Goal: Check status: Check status

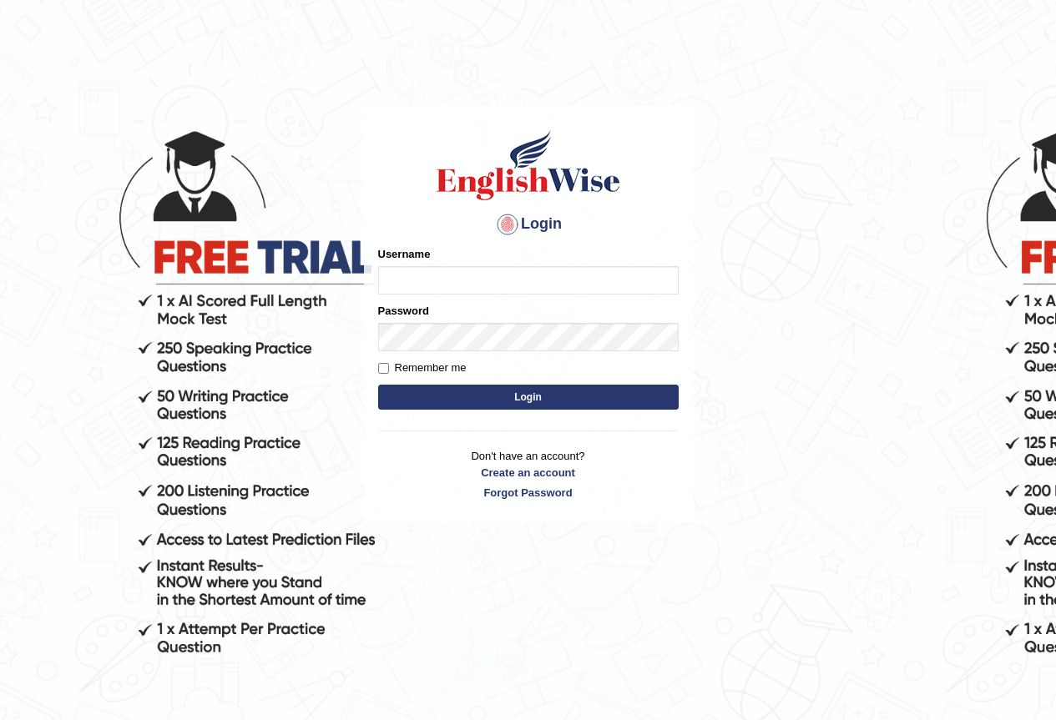
click at [447, 283] on input "Username" at bounding box center [528, 280] width 300 height 28
type input "Ridhima1"
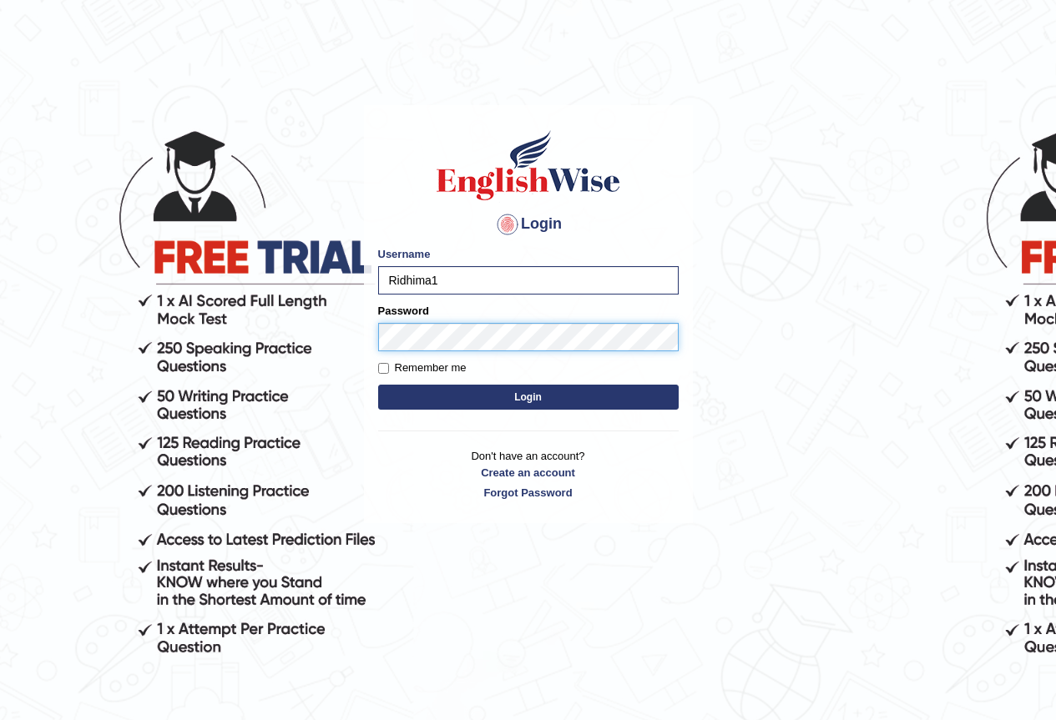
click at [378, 385] on button "Login" at bounding box center [528, 397] width 300 height 25
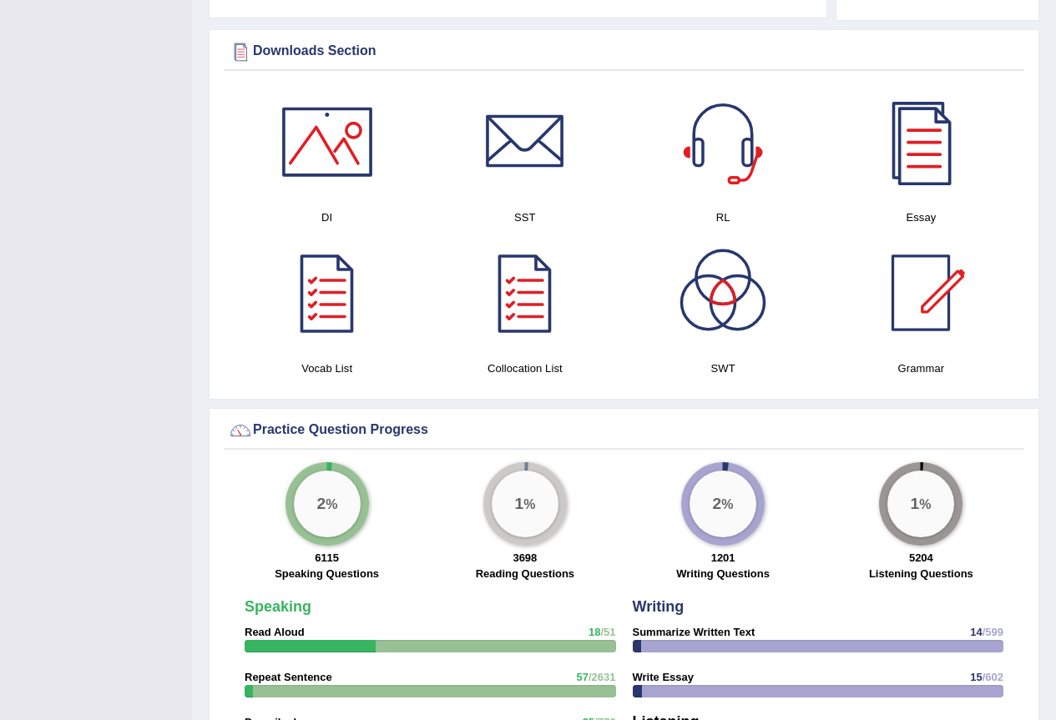
scroll to position [2269, 0]
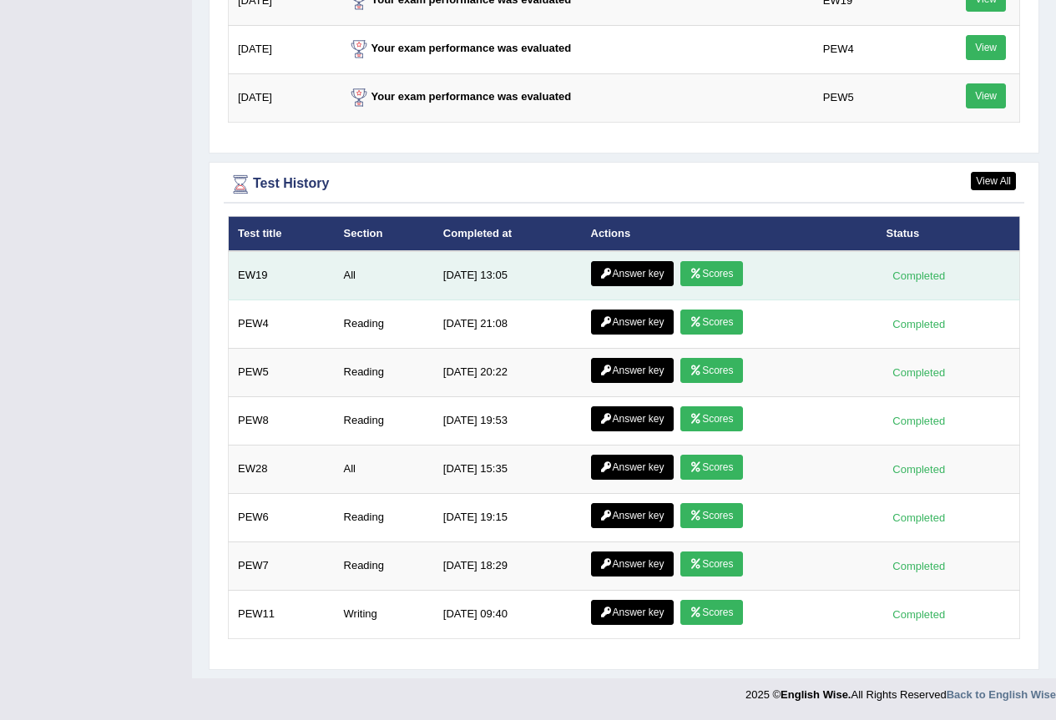
click at [647, 270] on link "Answer key" at bounding box center [632, 273] width 83 height 25
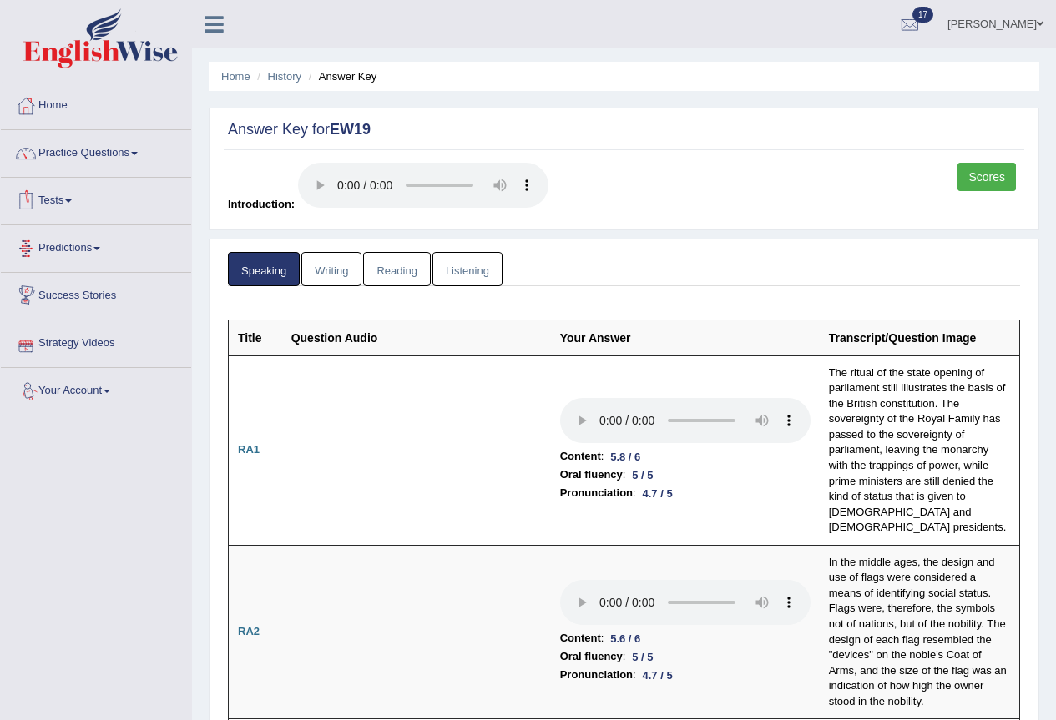
click at [329, 272] on link "Writing" at bounding box center [331, 269] width 60 height 34
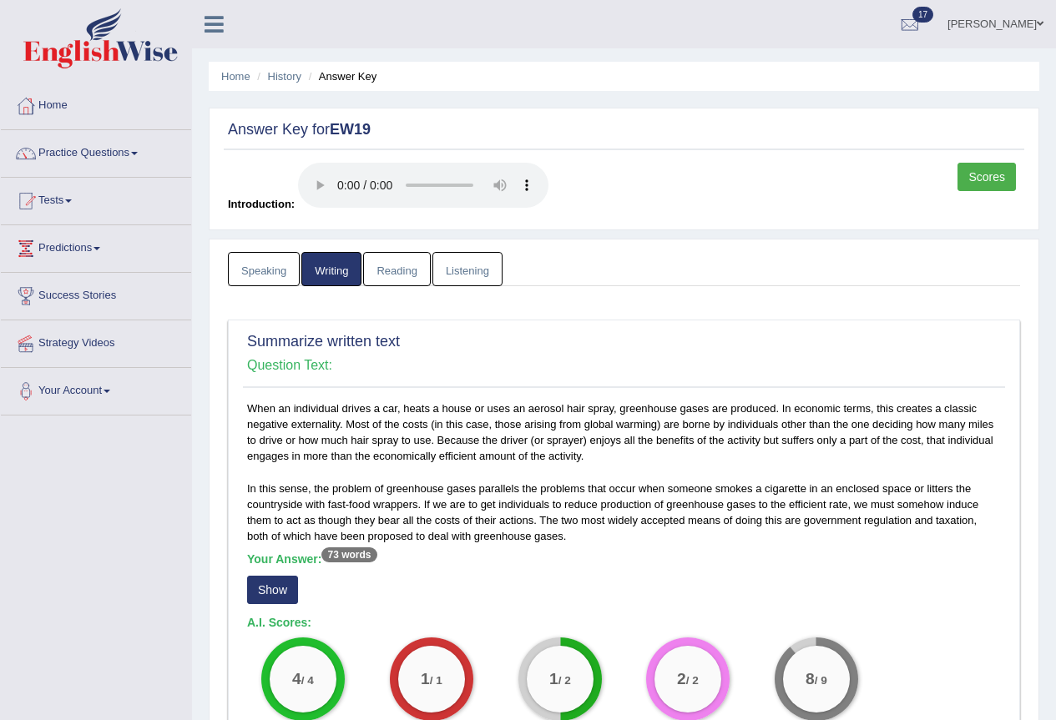
click at [405, 280] on link "Reading" at bounding box center [396, 269] width 67 height 34
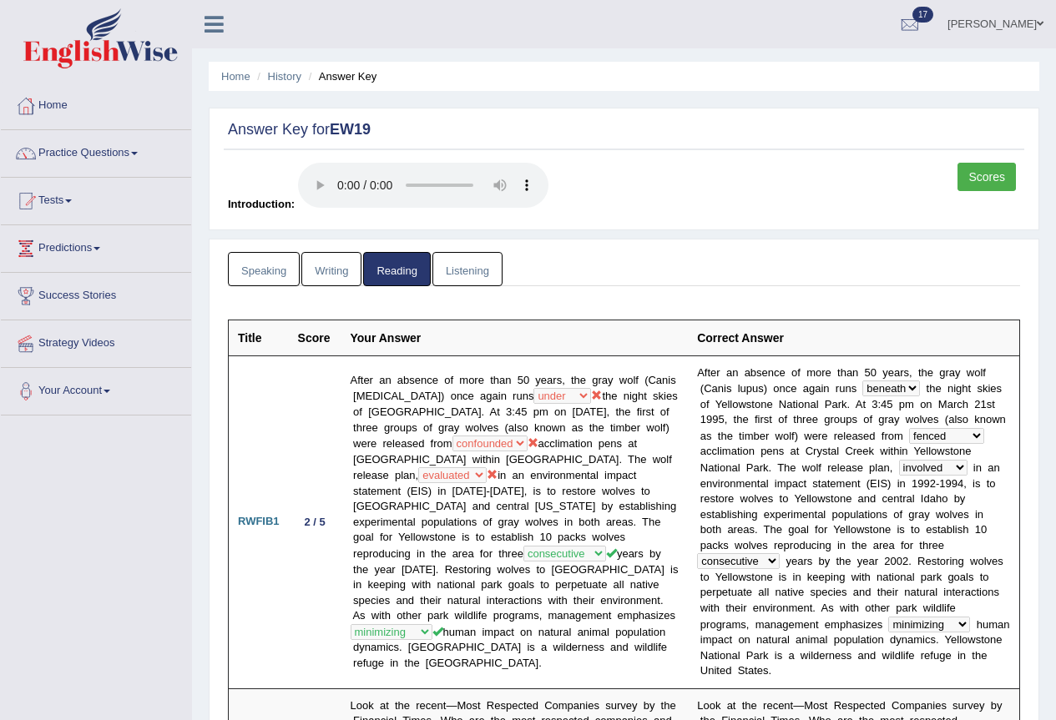
click at [970, 179] on link "Scores" at bounding box center [986, 177] width 58 height 28
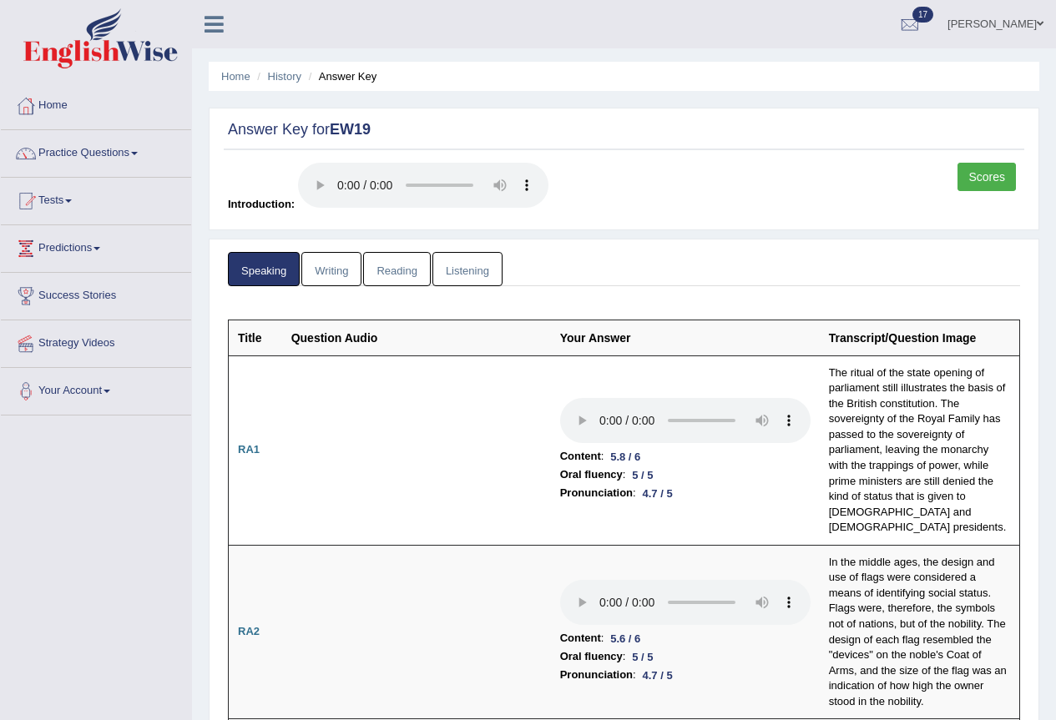
click at [420, 273] on link "Reading" at bounding box center [396, 269] width 67 height 34
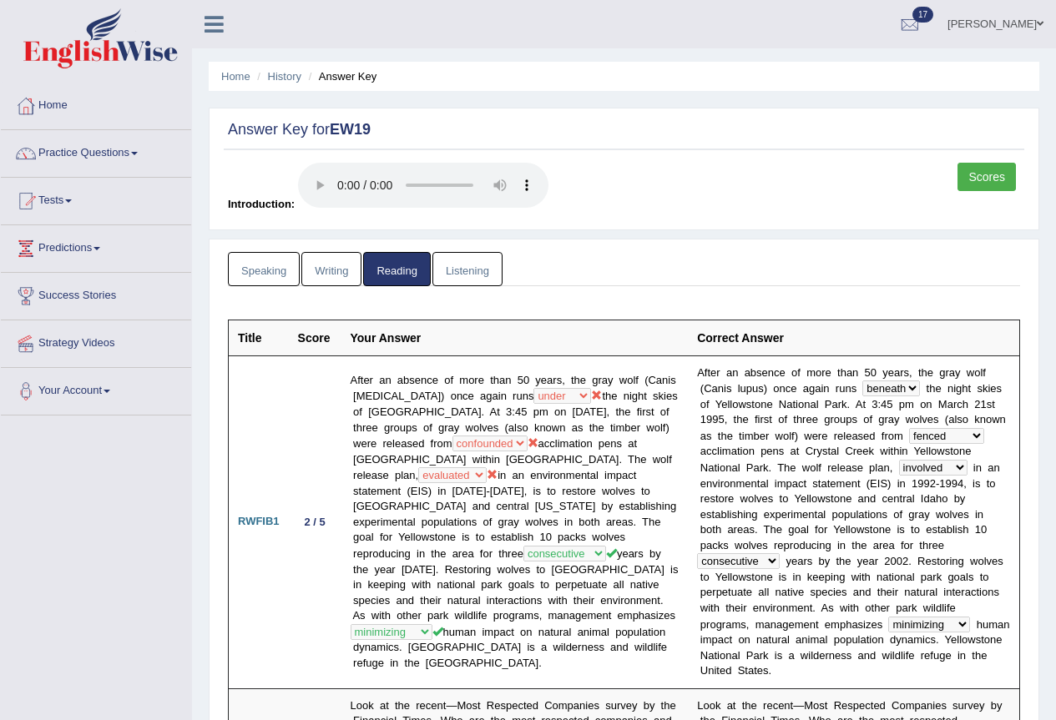
scroll to position [83, 0]
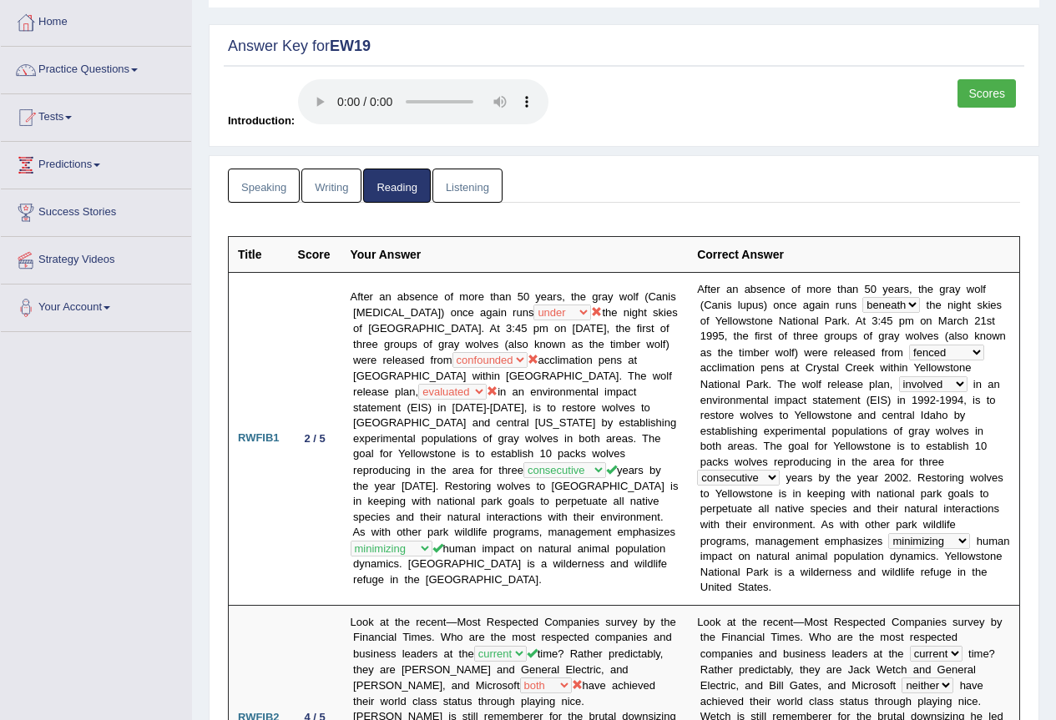
click at [480, 181] on link "Listening" at bounding box center [467, 186] width 70 height 34
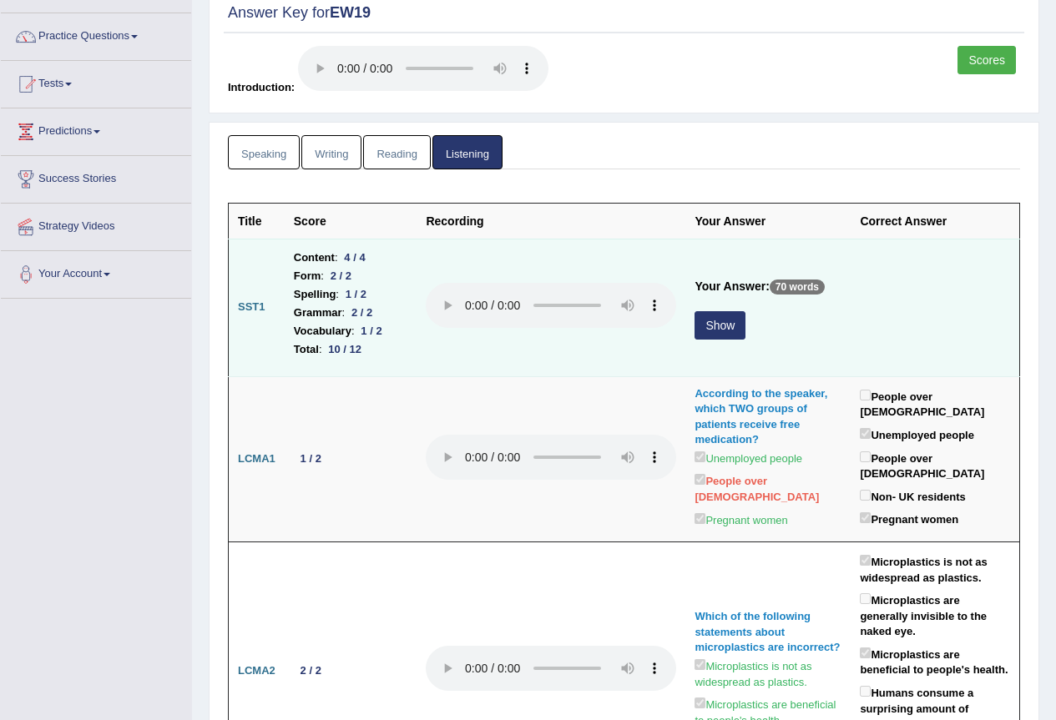
scroll to position [0, 0]
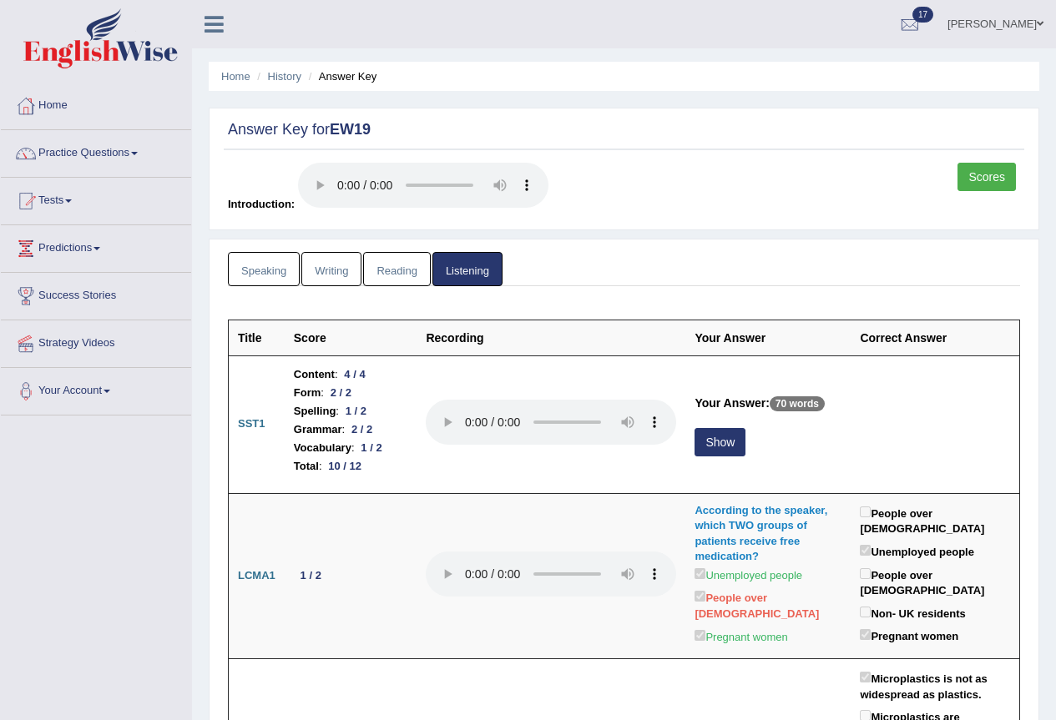
click at [982, 173] on link "Scores" at bounding box center [986, 177] width 58 height 28
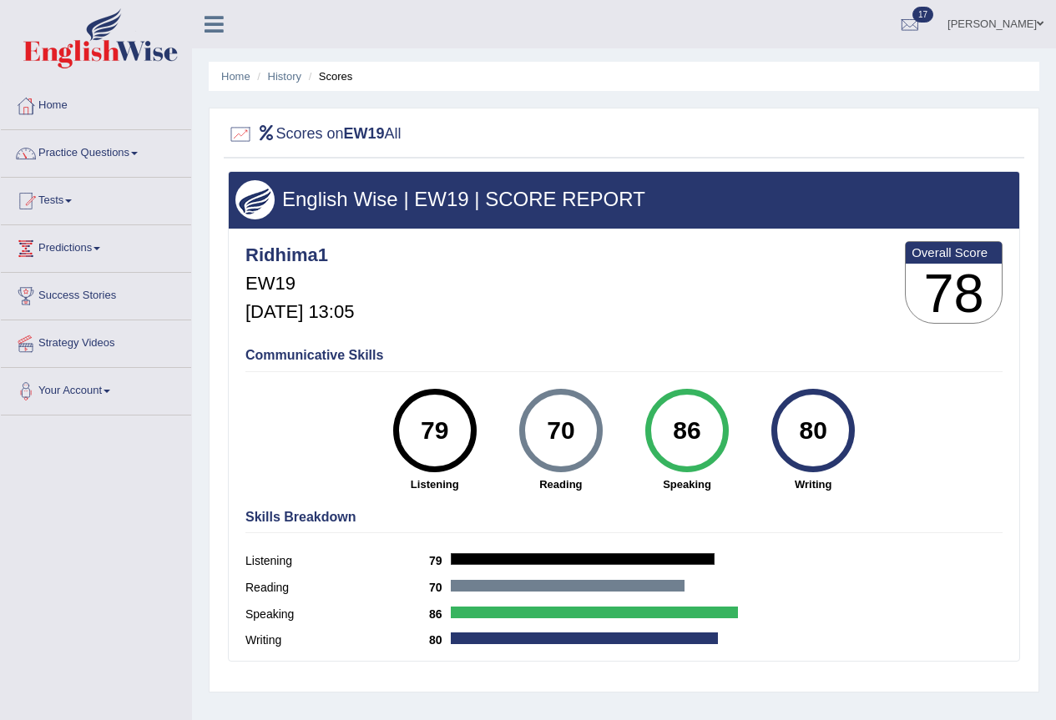
click at [1001, 26] on link "[PERSON_NAME]" at bounding box center [995, 21] width 121 height 43
